Goal: Task Accomplishment & Management: Use online tool/utility

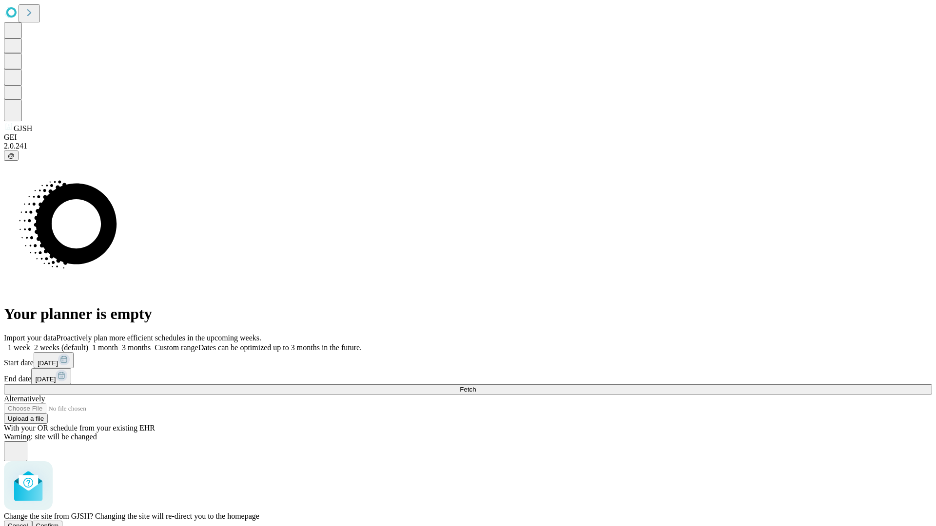
click at [59, 522] on span "Confirm" at bounding box center [47, 525] width 23 height 7
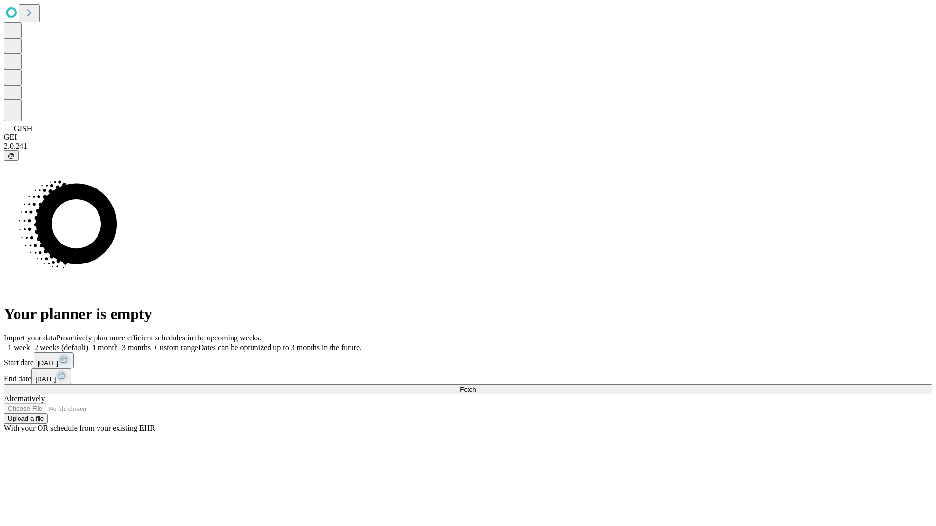
click at [30, 344] on label "1 week" at bounding box center [17, 348] width 26 height 8
click at [476, 386] on span "Fetch" at bounding box center [468, 389] width 16 height 7
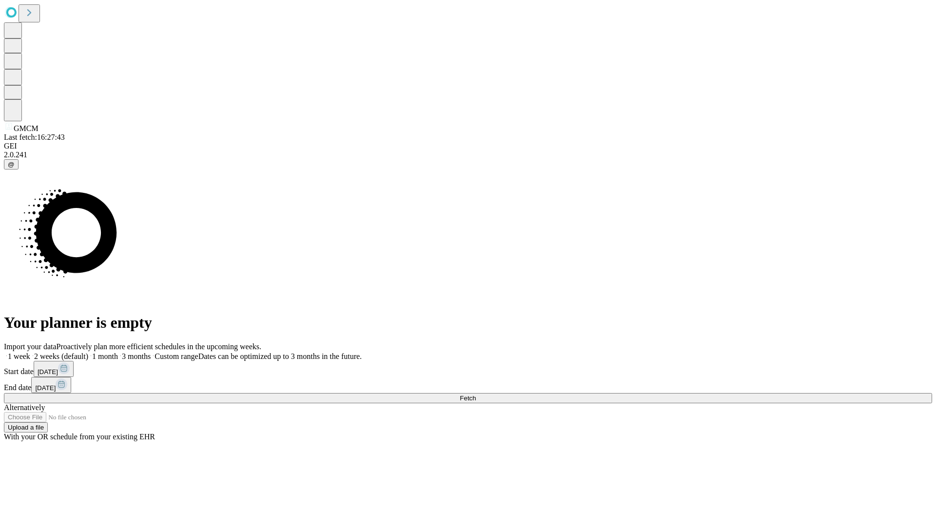
click at [476, 395] on span "Fetch" at bounding box center [468, 398] width 16 height 7
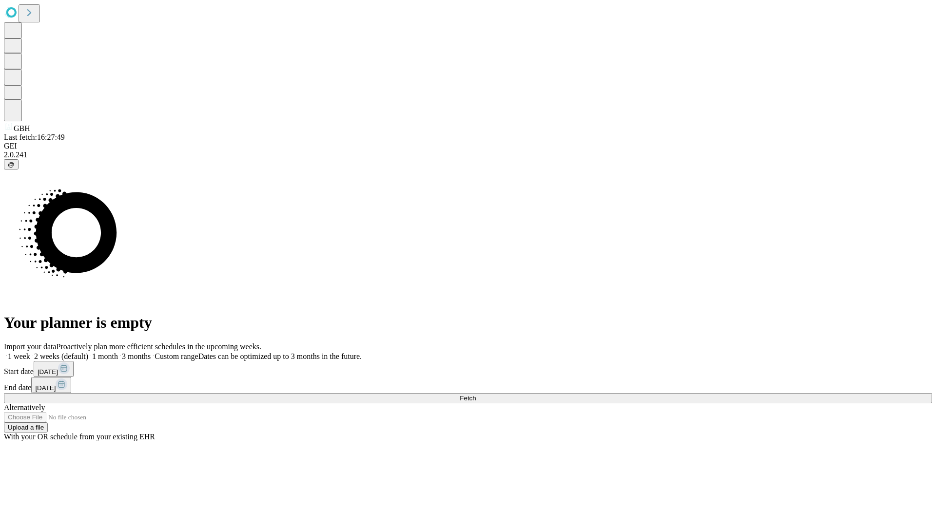
click at [476, 395] on span "Fetch" at bounding box center [468, 398] width 16 height 7
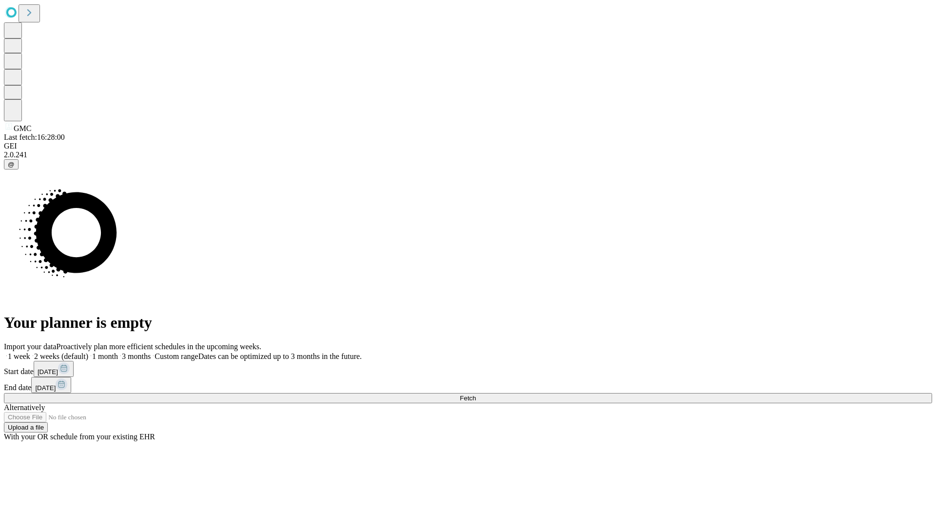
click at [30, 352] on label "1 week" at bounding box center [17, 356] width 26 height 8
click at [476, 395] on span "Fetch" at bounding box center [468, 398] width 16 height 7
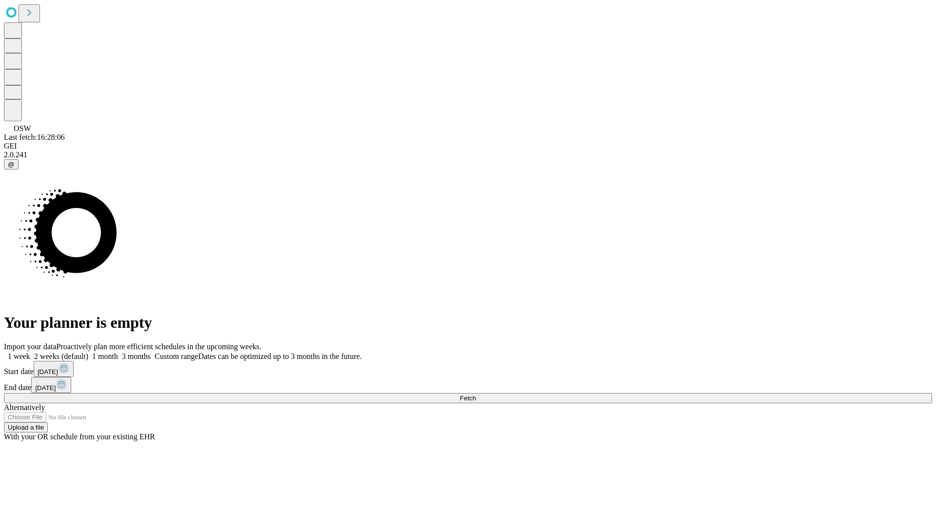
click at [476, 395] on span "Fetch" at bounding box center [468, 398] width 16 height 7
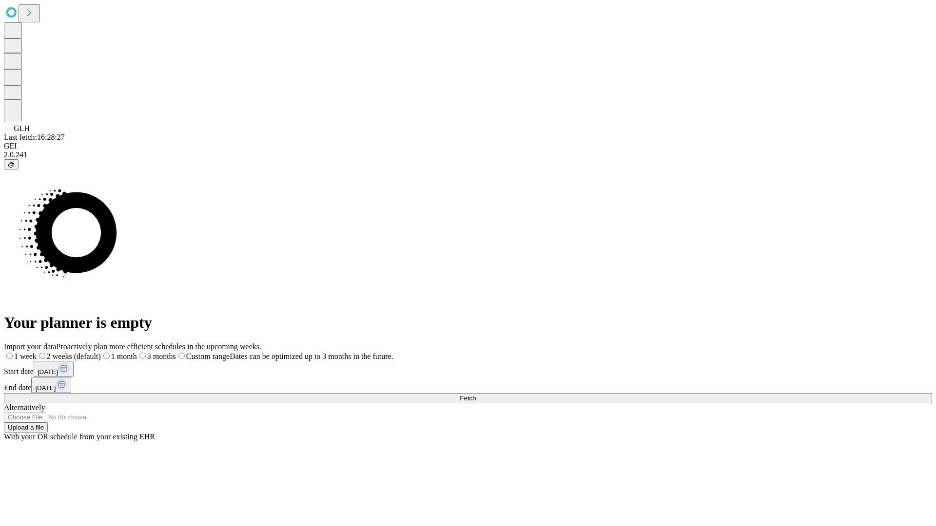
click at [476, 395] on span "Fetch" at bounding box center [468, 398] width 16 height 7
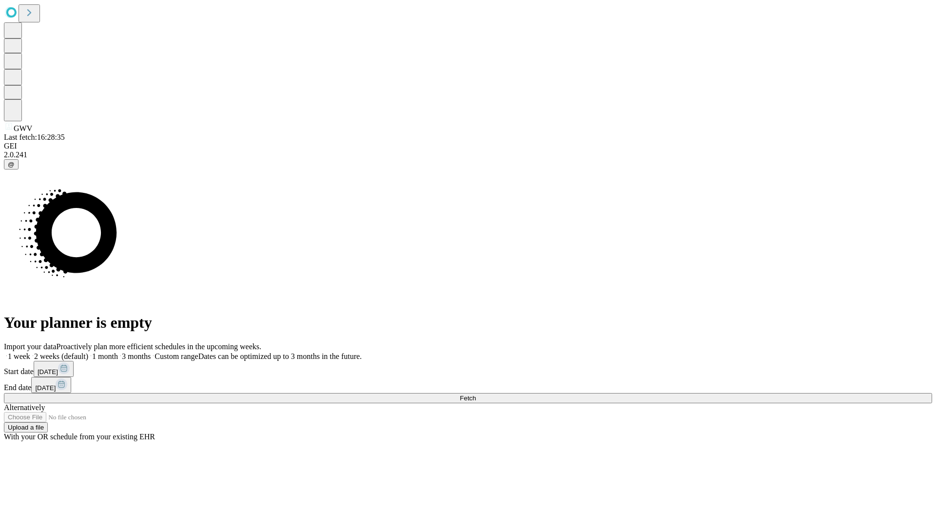
click at [30, 352] on label "1 week" at bounding box center [17, 356] width 26 height 8
click at [476, 395] on span "Fetch" at bounding box center [468, 398] width 16 height 7
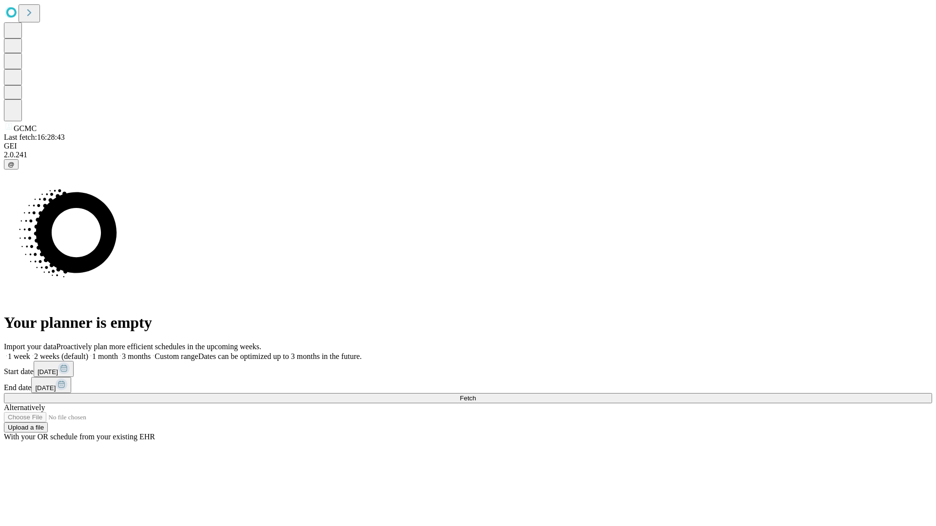
click at [30, 352] on label "1 week" at bounding box center [17, 356] width 26 height 8
click at [476, 395] on span "Fetch" at bounding box center [468, 398] width 16 height 7
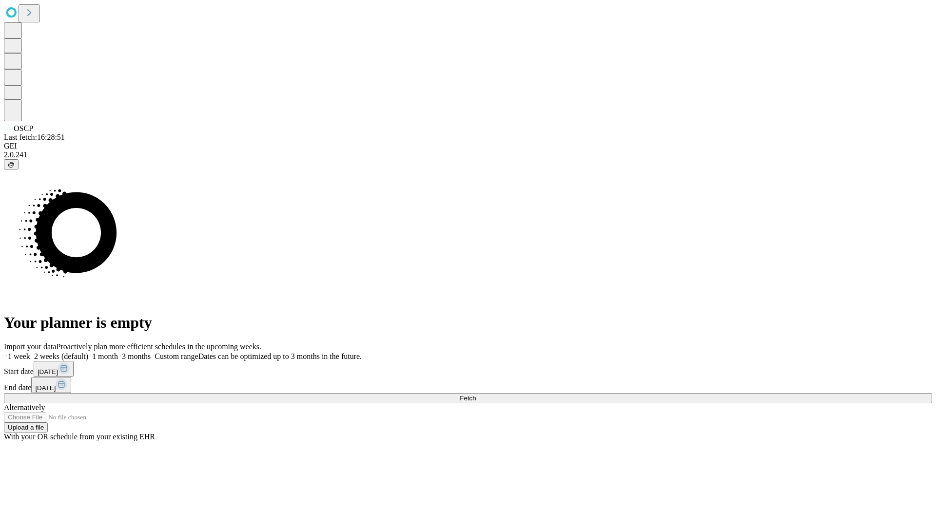
click at [30, 352] on label "1 week" at bounding box center [17, 356] width 26 height 8
click at [476, 395] on span "Fetch" at bounding box center [468, 398] width 16 height 7
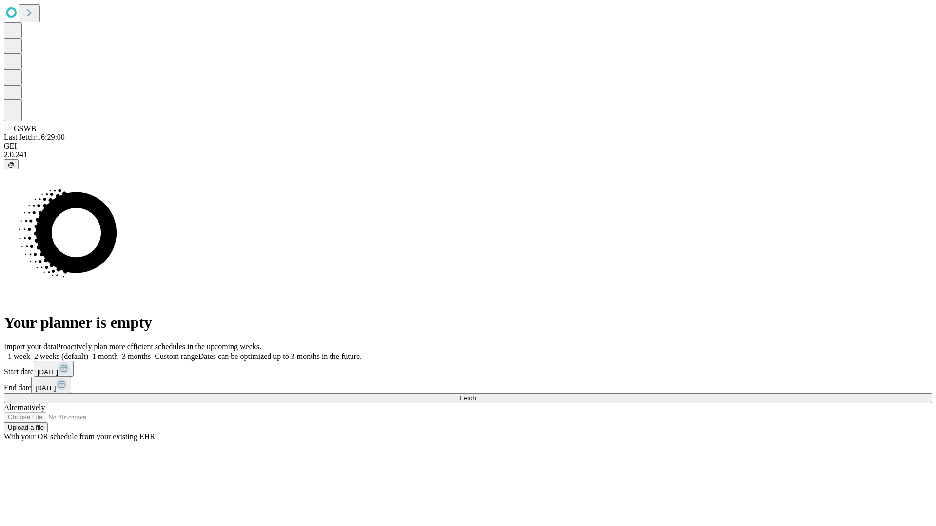
click at [476, 395] on span "Fetch" at bounding box center [468, 398] width 16 height 7
